Goal: Task Accomplishment & Management: Manage account settings

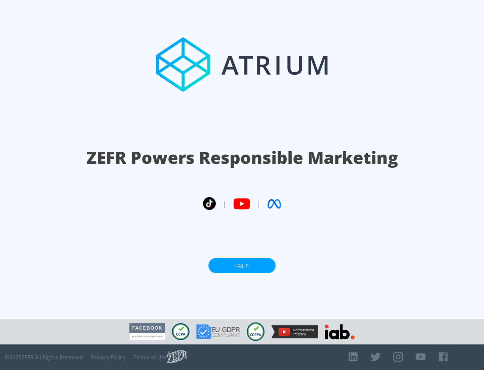
click at [242, 265] on link "Log In" at bounding box center [241, 265] width 67 height 15
